Goal: Information Seeking & Learning: Learn about a topic

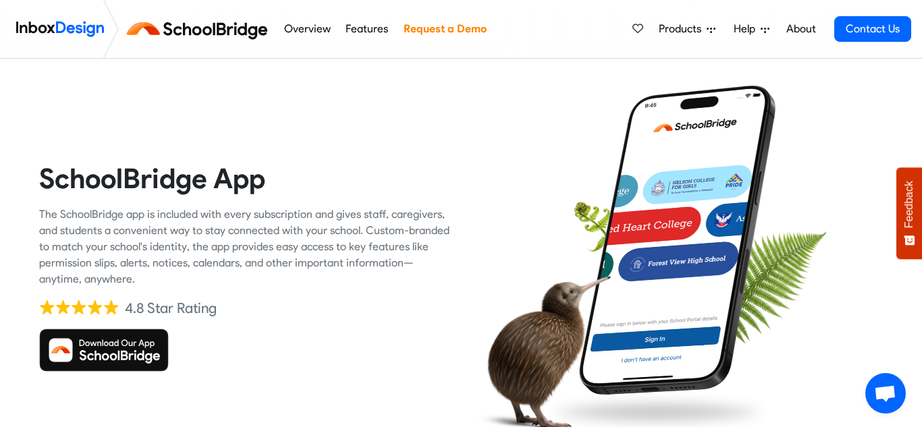
scroll to position [47, 0]
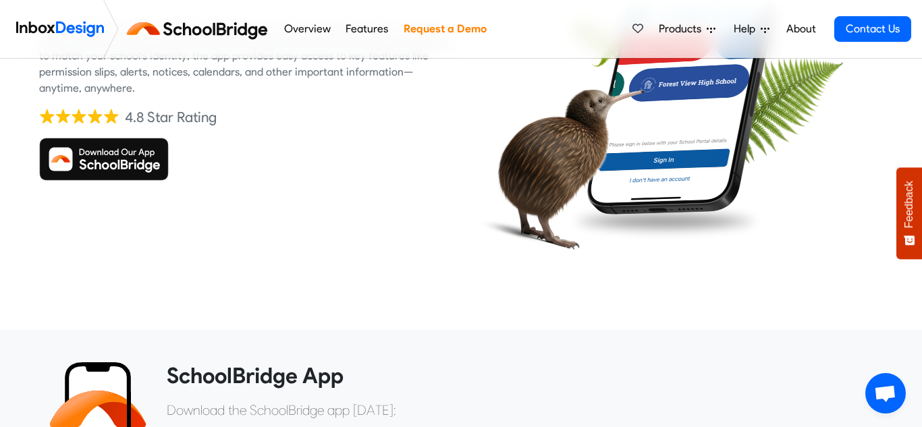
scroll to position [448, 0]
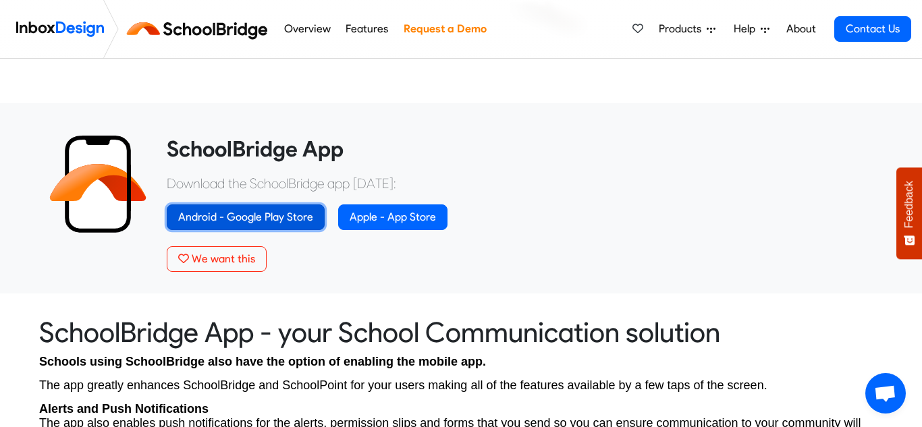
click at [257, 216] on link "Android - Google Play Store" at bounding box center [246, 217] width 158 height 26
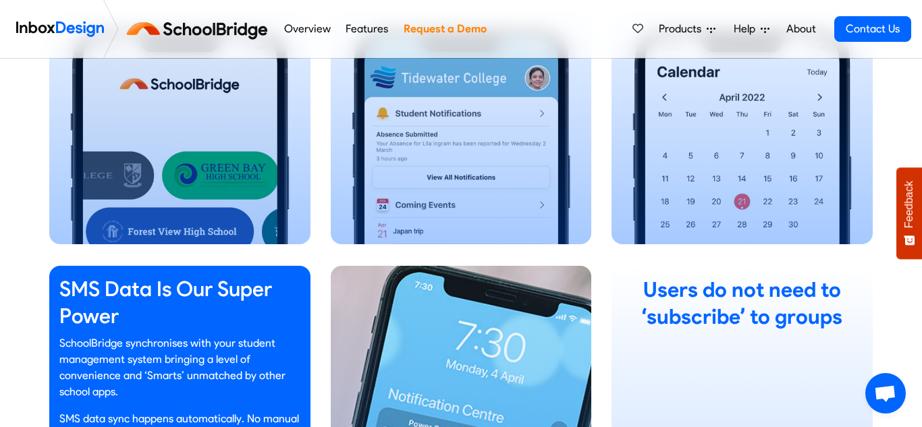
scroll to position [1095, 0]
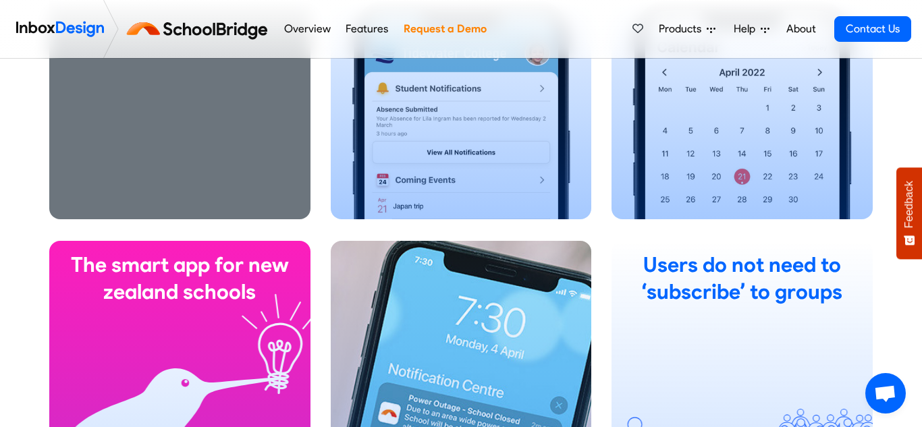
click at [203, 156] on div "Caregivers Easy sign in to report absences, get important alerts and news, acce…" at bounding box center [179, 30] width 261 height 378
click at [219, 131] on div "Caregivers Easy sign in to report absences, get important alerts and news, acce…" at bounding box center [179, 30] width 261 height 378
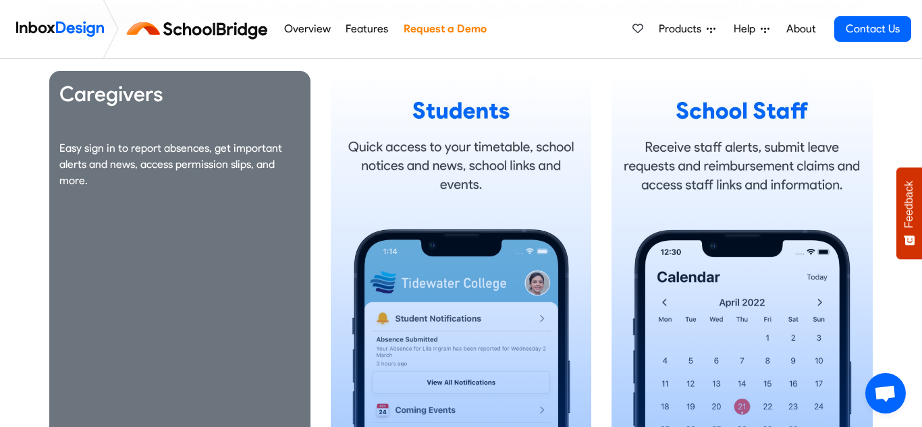
scroll to position [863, 0]
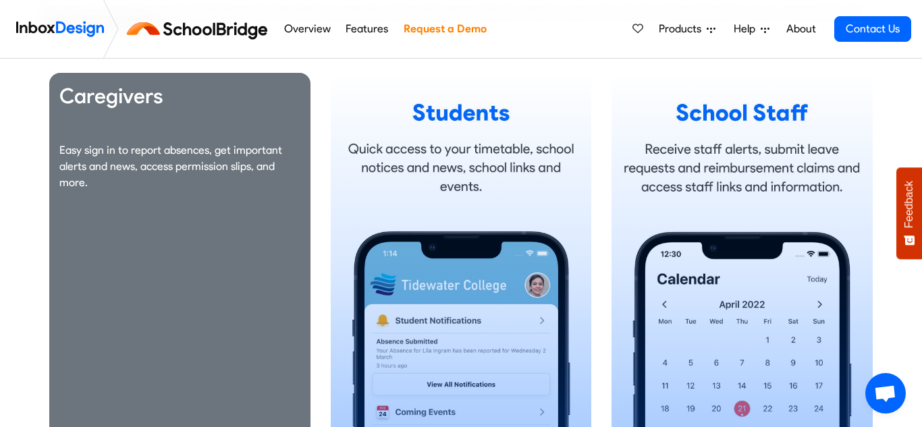
click at [138, 103] on h3 "Caregivers" at bounding box center [179, 96] width 241 height 27
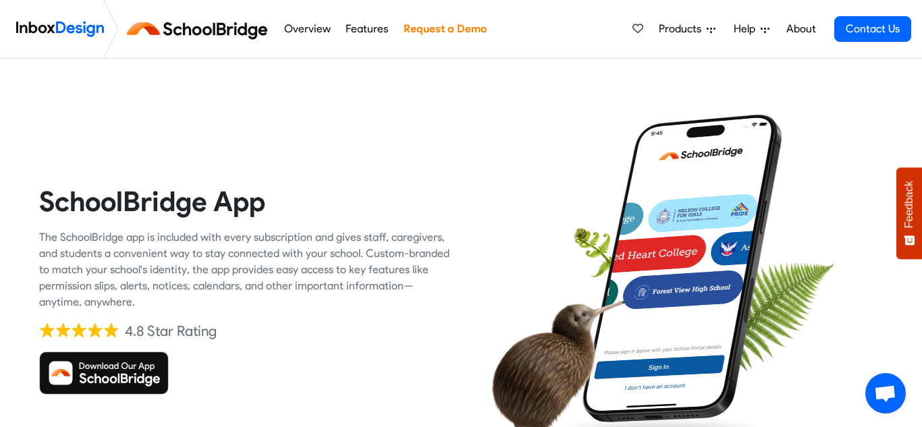
scroll to position [0, 0]
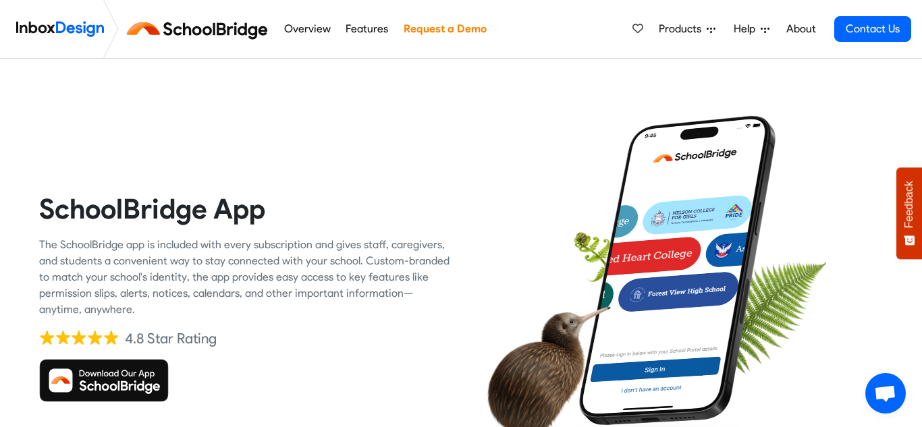
click at [750, 30] on span "Help" at bounding box center [746, 29] width 27 height 16
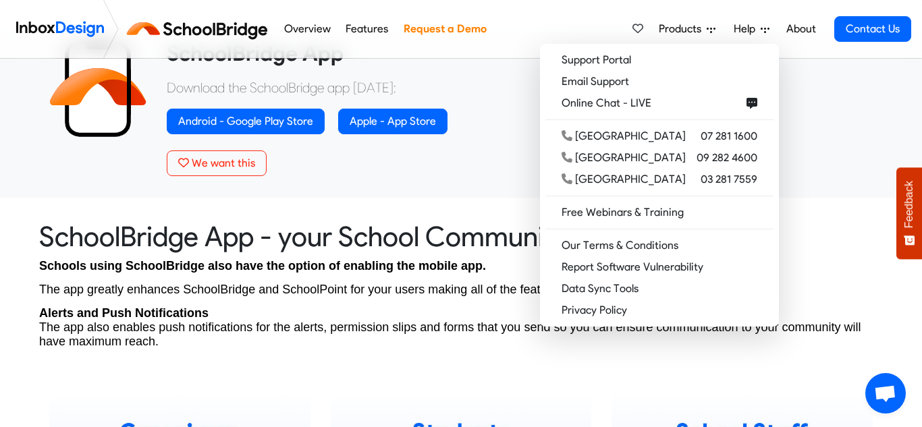
scroll to position [538, 0]
